Goal: Find specific page/section: Find specific page/section

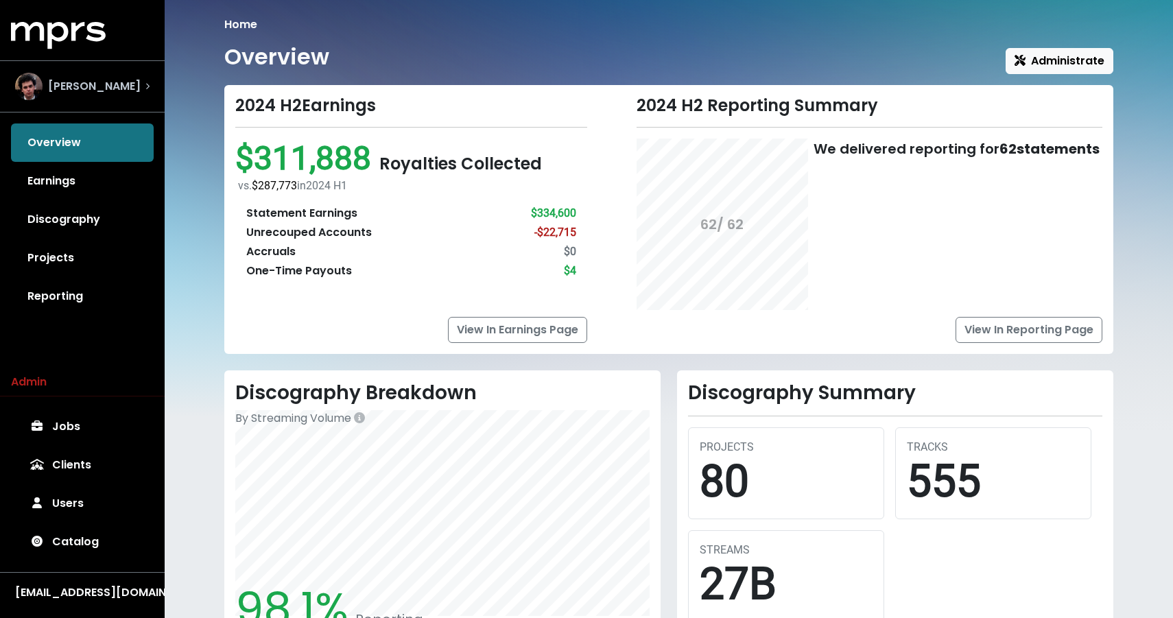
click at [105, 78] on div "[PERSON_NAME]" at bounding box center [78, 86] width 126 height 27
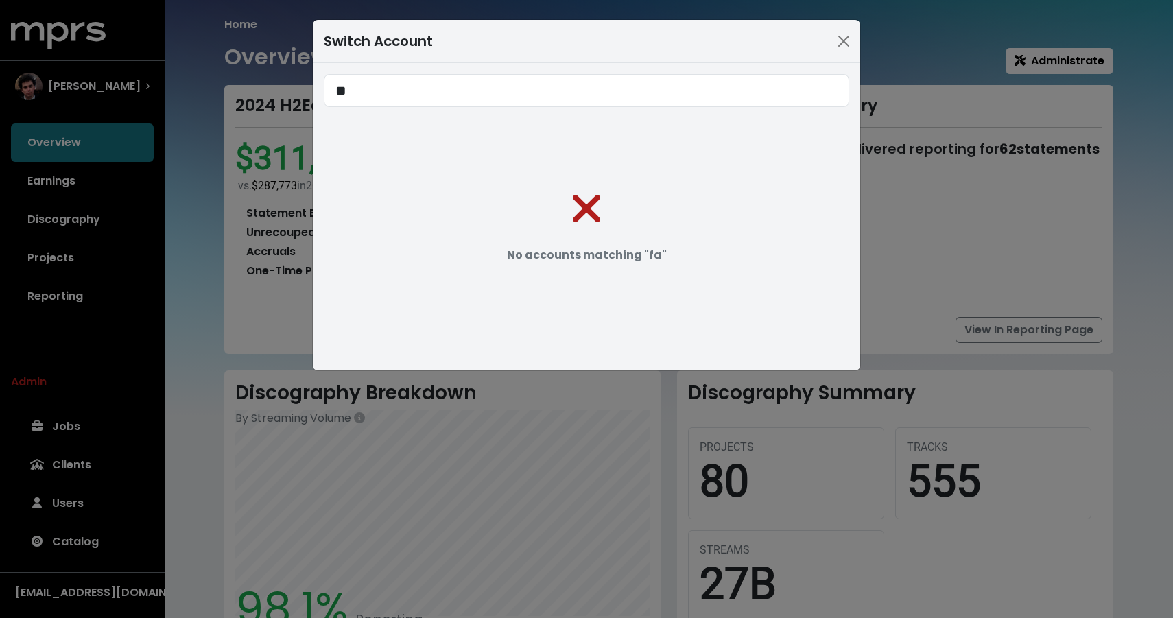
type input "*"
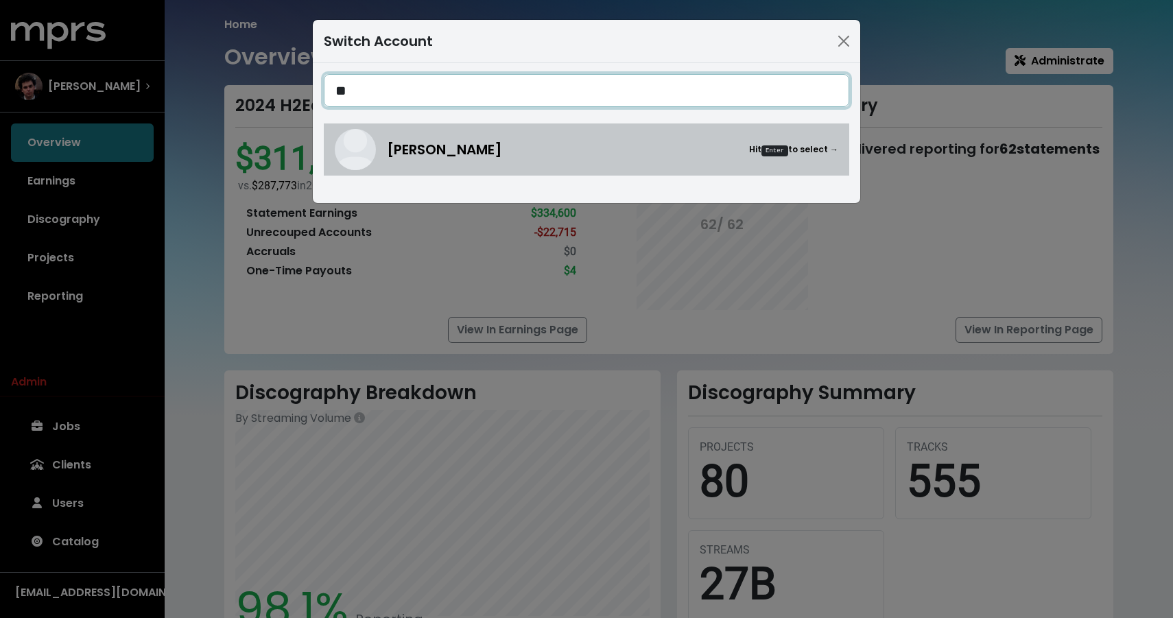
type input "**"
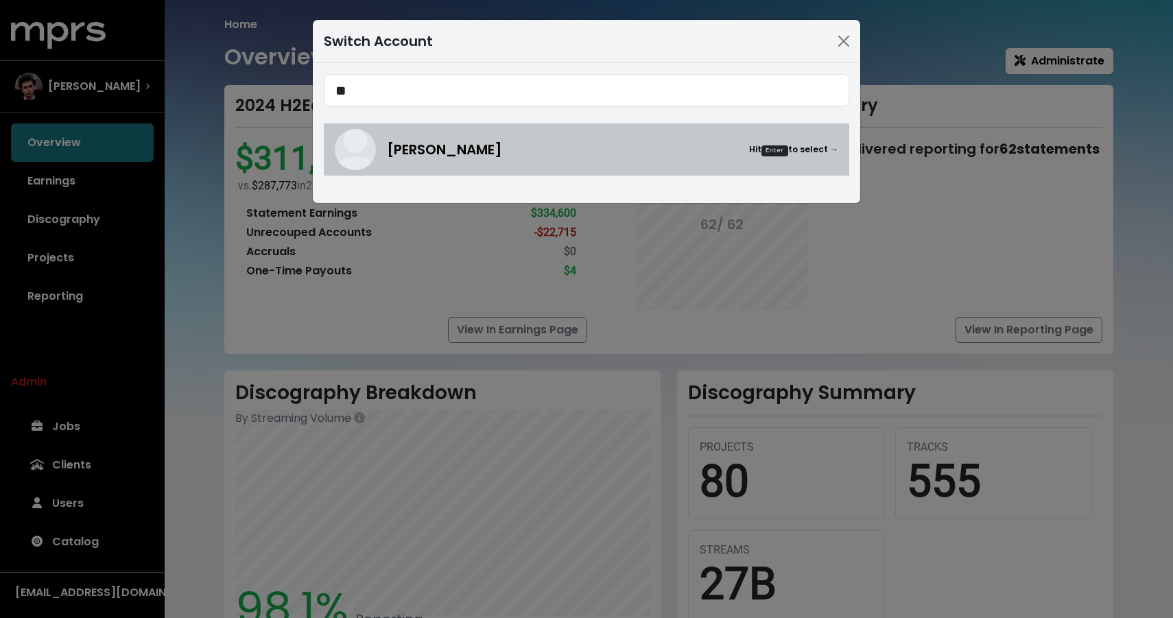
click at [417, 137] on div "[PERSON_NAME] Hit Enter to select →" at bounding box center [586, 149] width 503 height 41
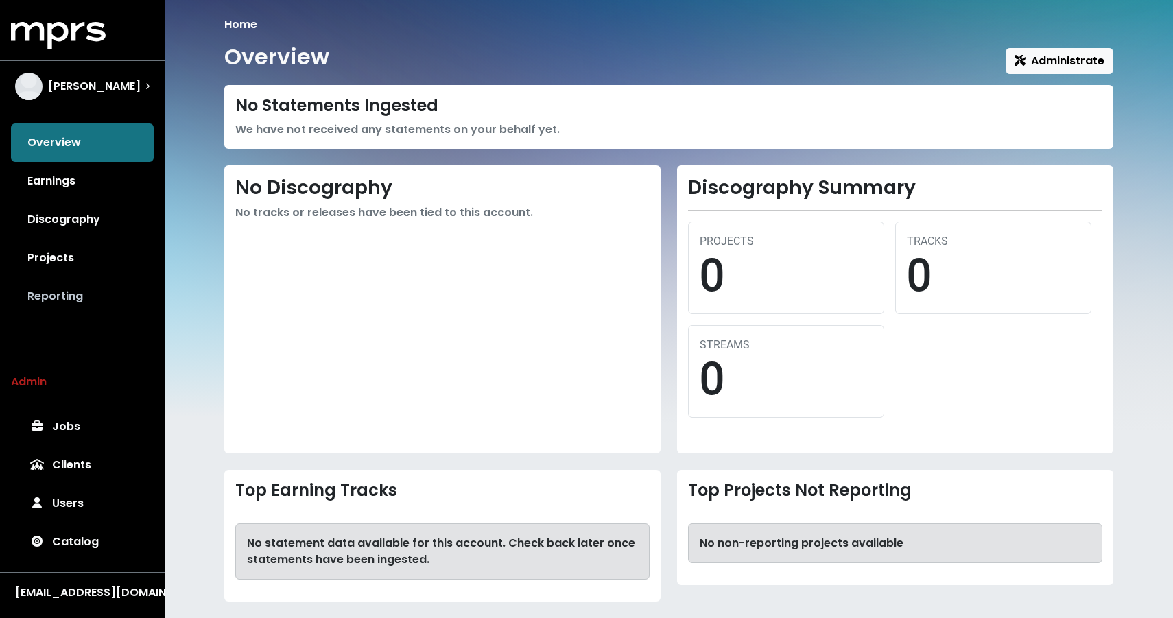
click at [71, 292] on link "Reporting" at bounding box center [82, 296] width 143 height 38
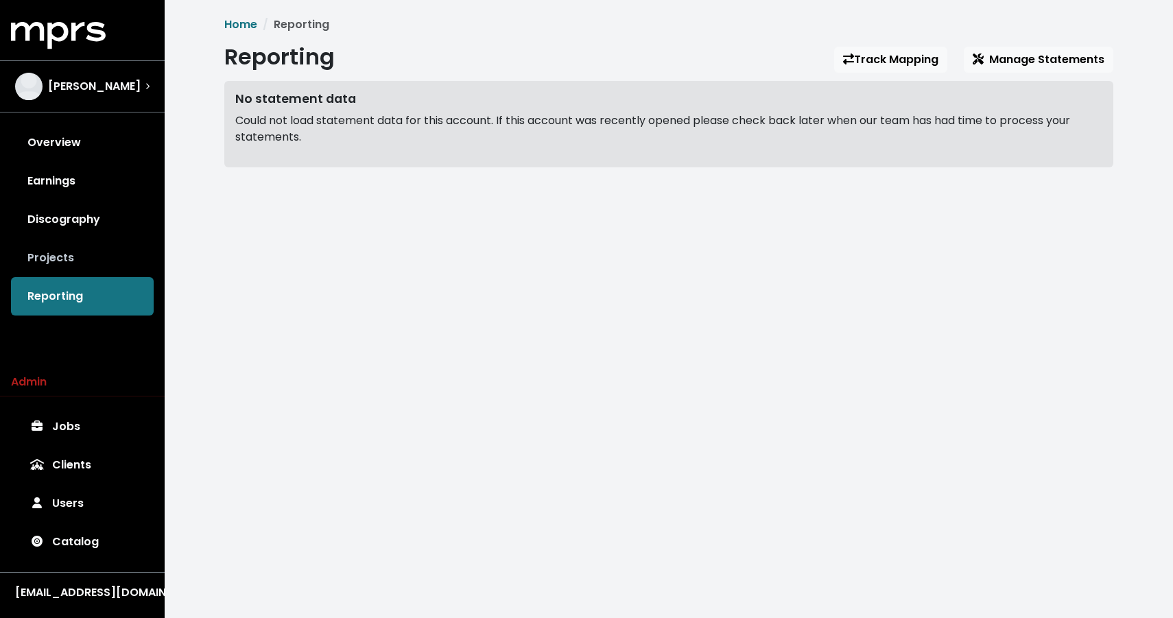
click at [59, 267] on link "Projects" at bounding box center [82, 258] width 143 height 38
